Goal: Find specific page/section: Find specific page/section

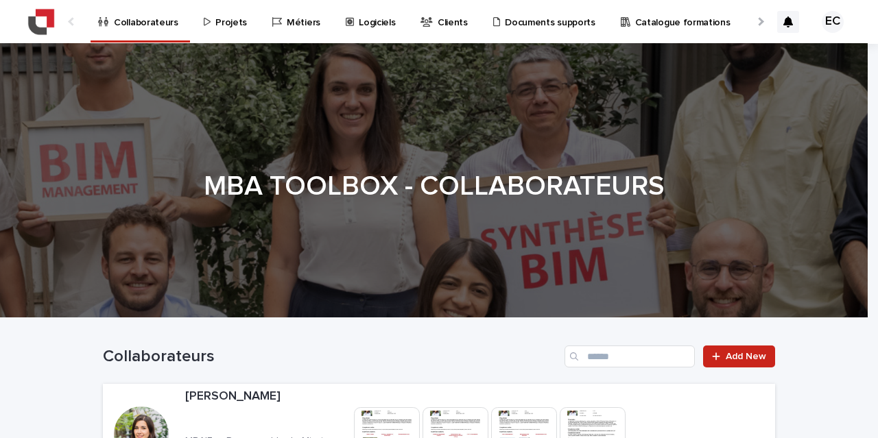
click at [235, 23] on p "Projets" at bounding box center [231, 14] width 32 height 29
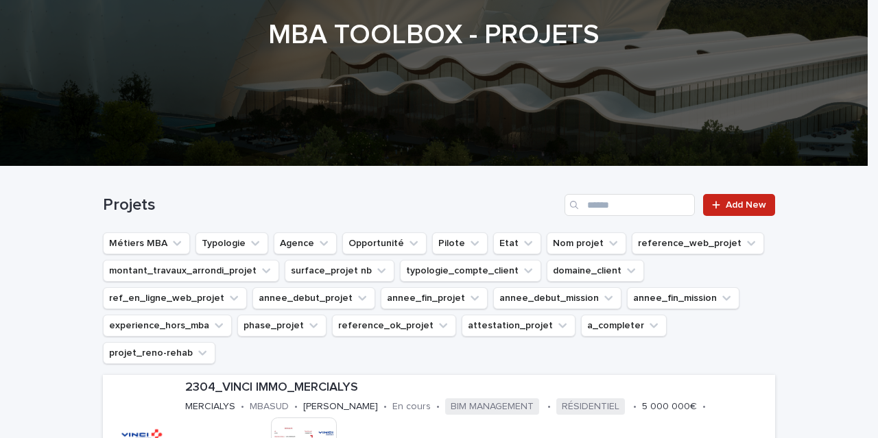
scroll to position [152, 0]
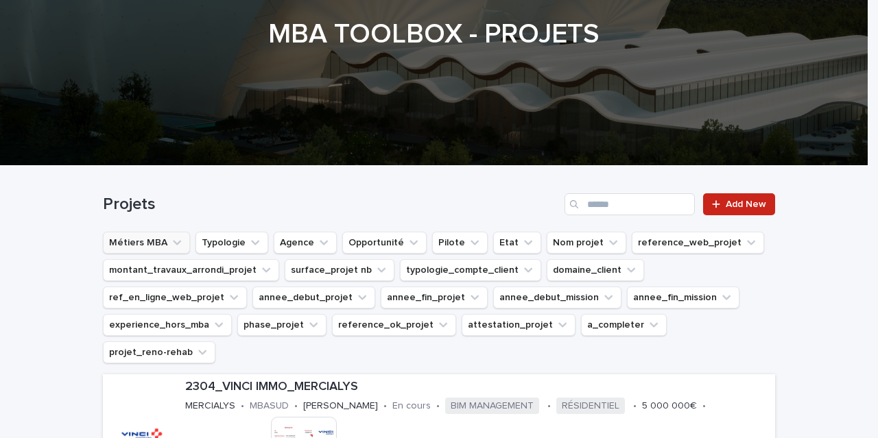
click at [148, 237] on button "Métiers MBA" at bounding box center [146, 243] width 87 height 22
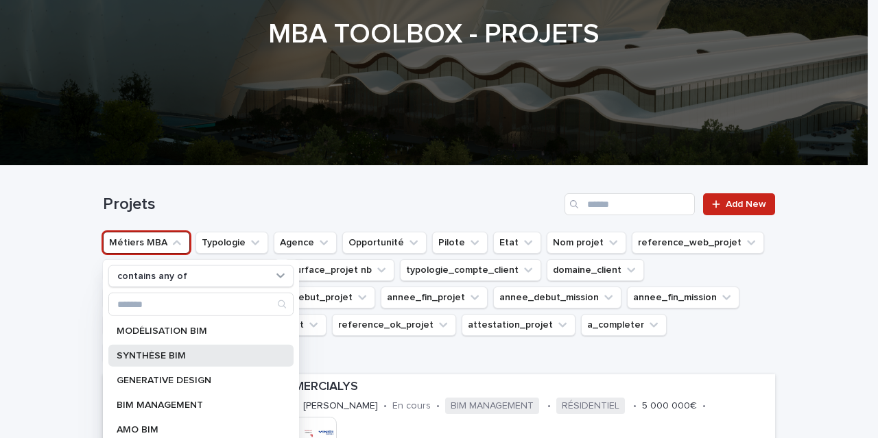
click at [182, 356] on p "SYNTHÈSE BIM" at bounding box center [194, 356] width 155 height 10
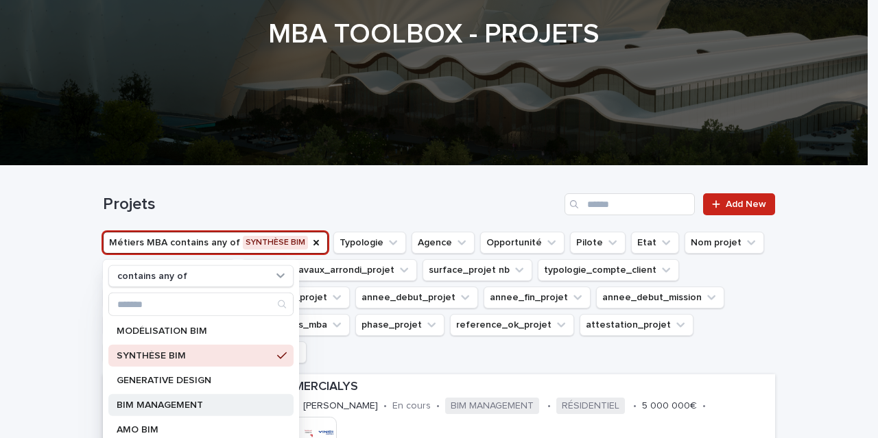
click at [172, 397] on div "BIM MANAGEMENT" at bounding box center [200, 405] width 185 height 22
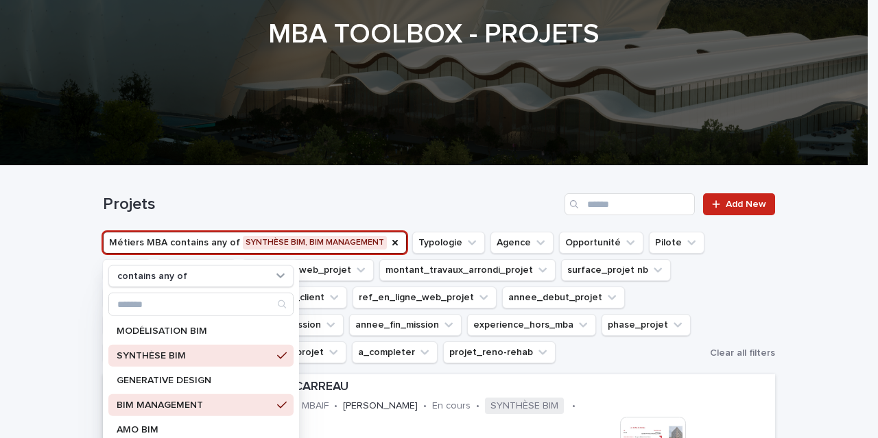
click at [477, 191] on div "Projets Add New" at bounding box center [439, 199] width 672 height 66
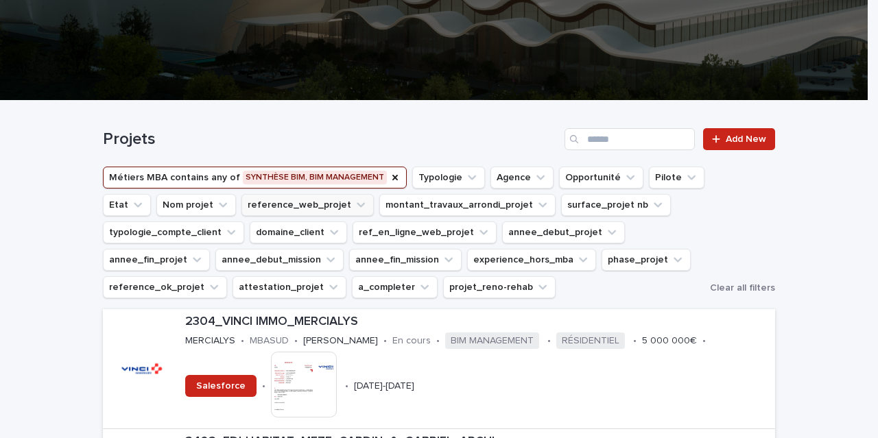
scroll to position [218, 0]
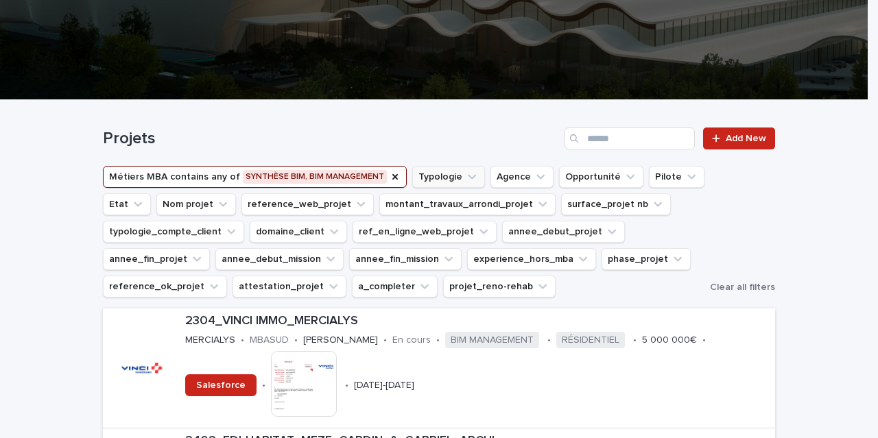
click at [442, 167] on button "Typologie" at bounding box center [448, 177] width 73 height 22
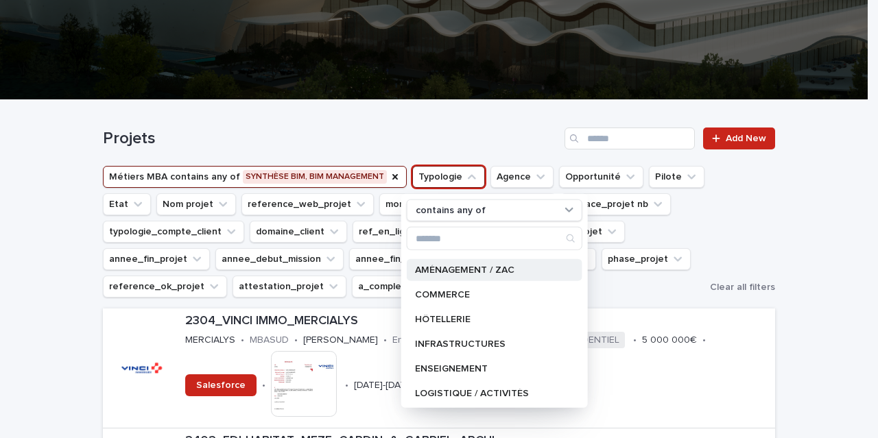
scroll to position [195, 0]
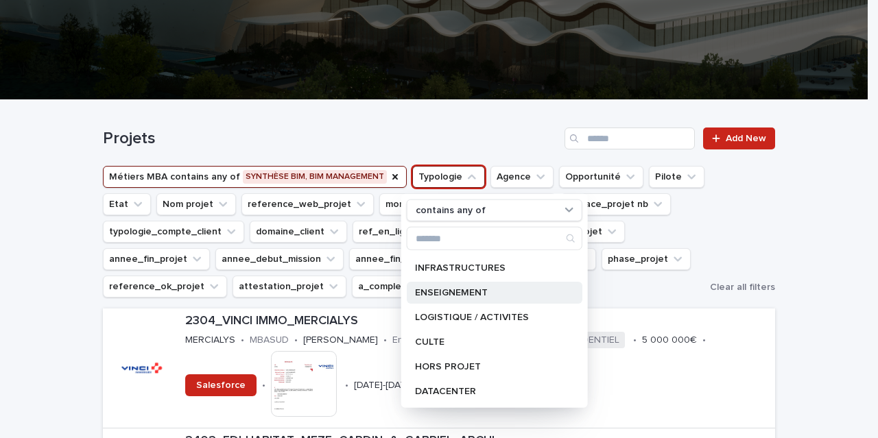
click at [465, 292] on p "ENSEIGNEMENT" at bounding box center [487, 293] width 145 height 10
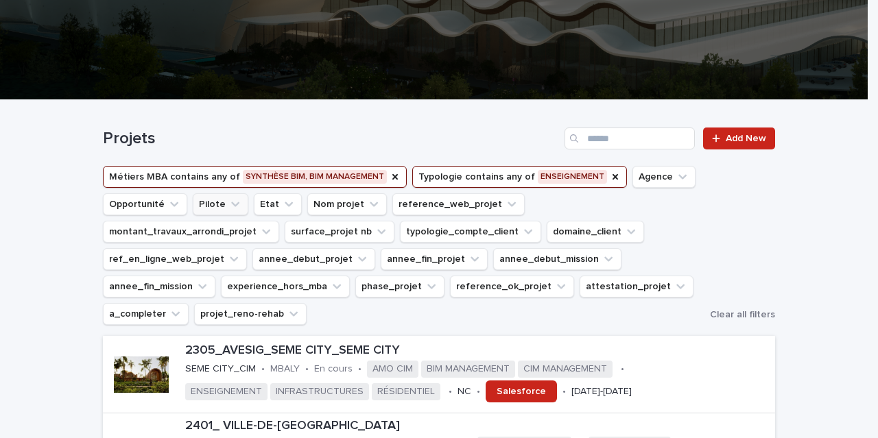
click at [228, 203] on icon "Pilote" at bounding box center [235, 205] width 14 height 14
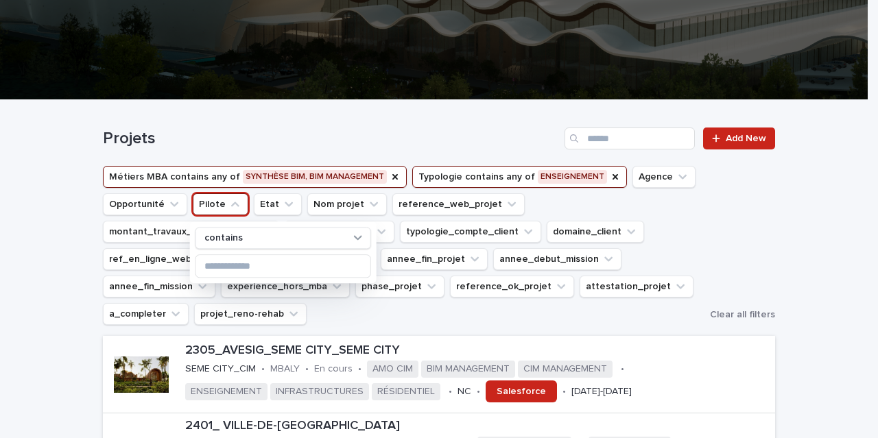
click at [228, 203] on icon "Pilote" at bounding box center [235, 205] width 14 height 14
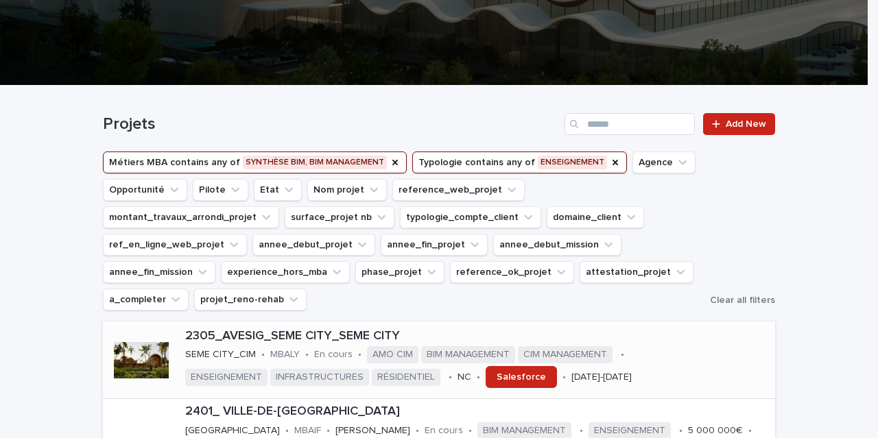
scroll to position [232, 0]
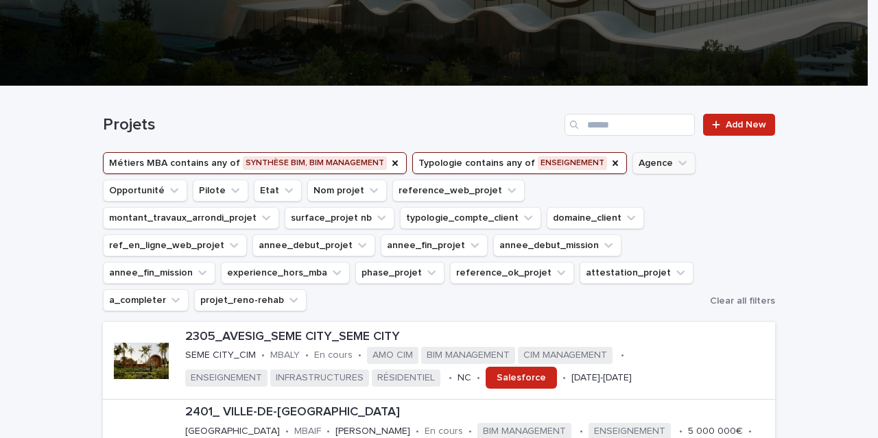
click at [634, 165] on button "Agence" at bounding box center [664, 163] width 63 height 22
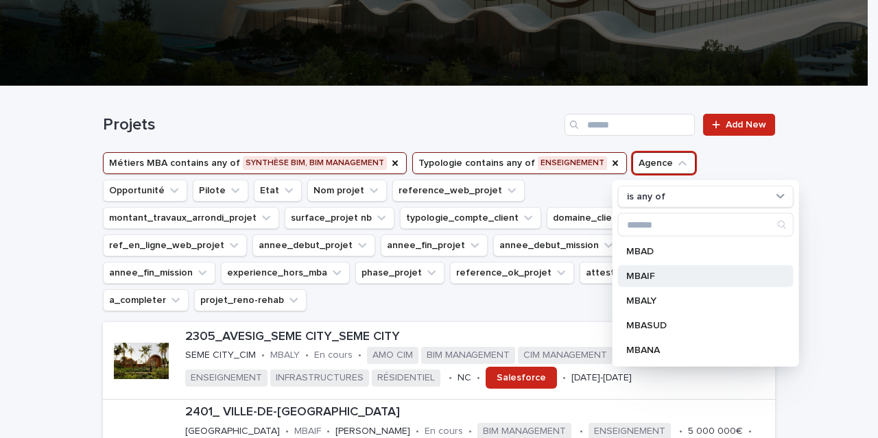
click at [653, 282] on div "MBAIF" at bounding box center [706, 276] width 176 height 22
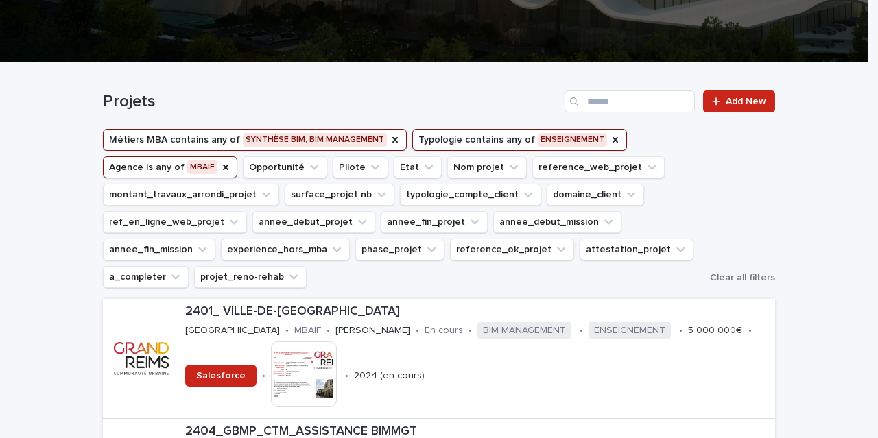
scroll to position [224, 0]
